Goal: Learn about a topic: Learn about a topic

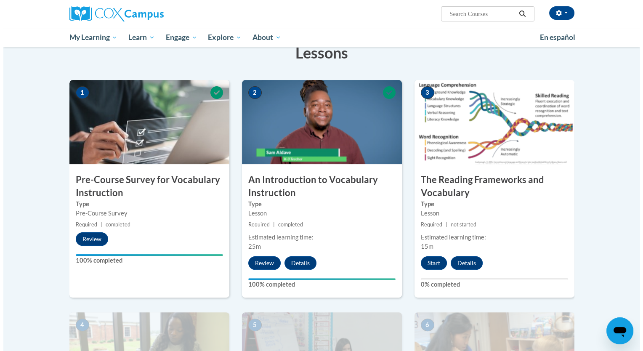
scroll to position [141, 0]
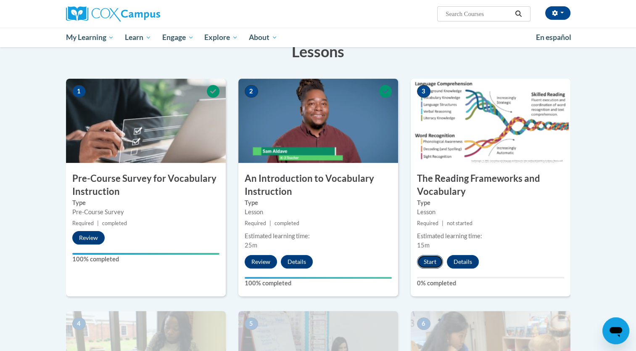
click at [426, 267] on button "Start" at bounding box center [430, 261] width 26 height 13
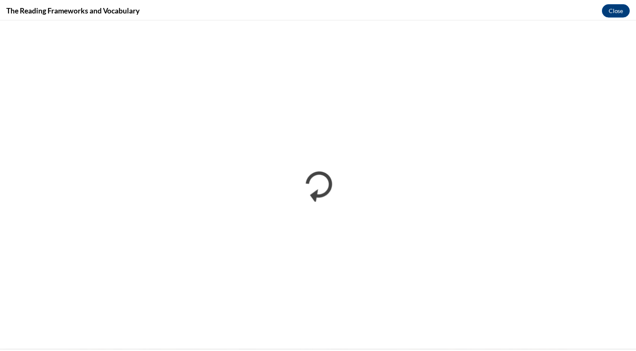
scroll to position [0, 0]
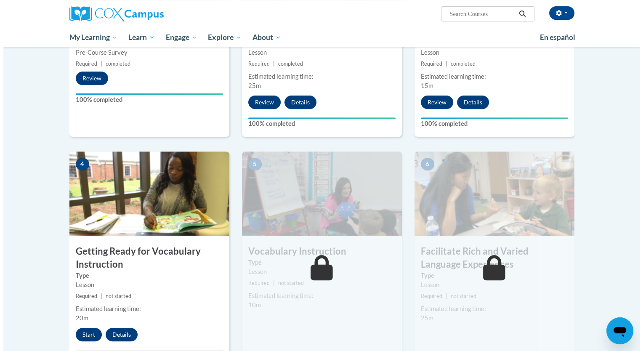
scroll to position [312, 0]
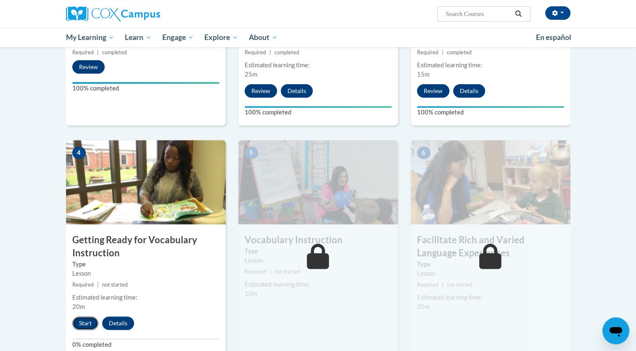
click at [79, 324] on button "Start" at bounding box center [85, 322] width 26 height 13
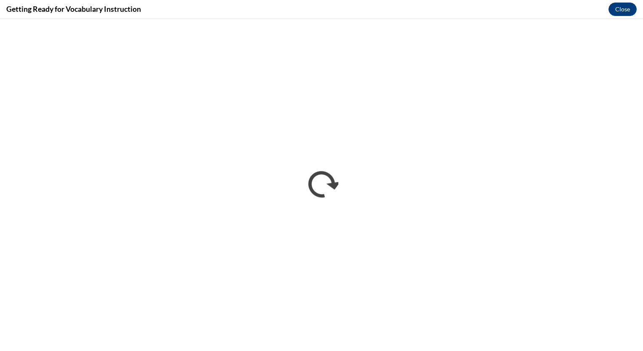
scroll to position [0, 0]
